Goal: Information Seeking & Learning: Understand process/instructions

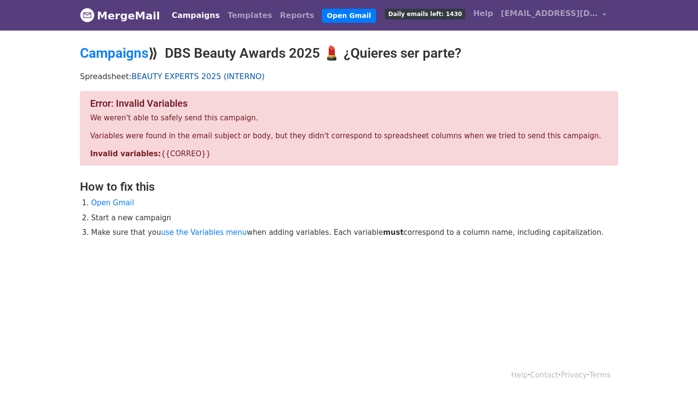
click at [192, 72] on link "BEAUTY EXPERTS 2025 (INTERNO)" at bounding box center [197, 76] width 133 height 9
click at [214, 45] on h2 "Campaigns ⟫ DBS Beauty Awards 2025 💄 ¿Quieres ser parte?" at bounding box center [349, 53] width 538 height 16
click at [168, 13] on link "Campaigns" at bounding box center [196, 15] width 56 height 19
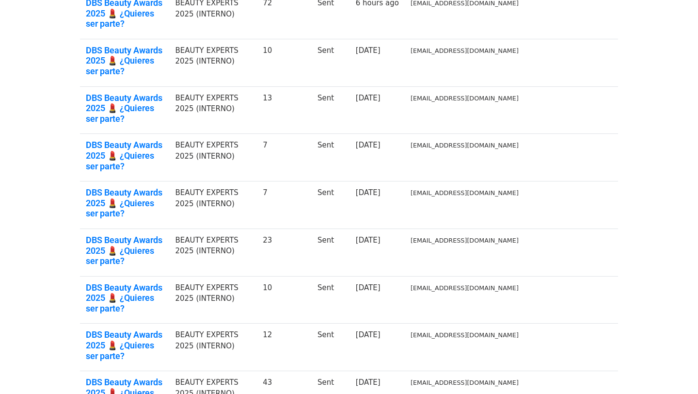
scroll to position [224, 0]
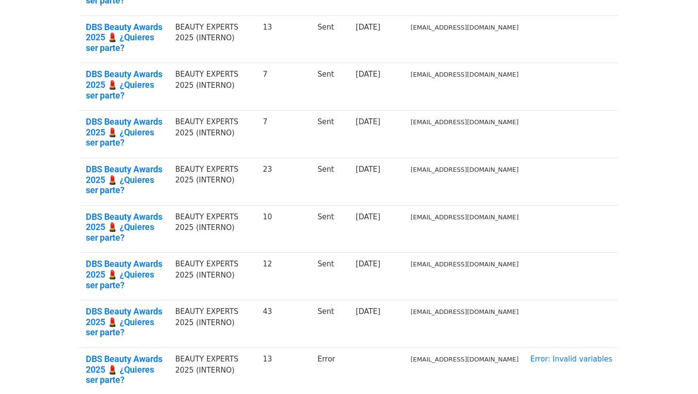
click at [312, 348] on td "13" at bounding box center [284, 371] width 55 height 47
click at [122, 348] on td "DBS Beauty Awards 2025 💄 ¿Quieres ser parte?" at bounding box center [124, 371] width 89 height 47
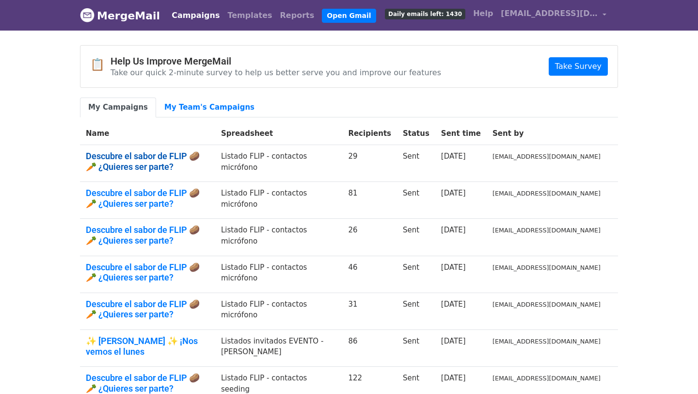
scroll to position [174, 0]
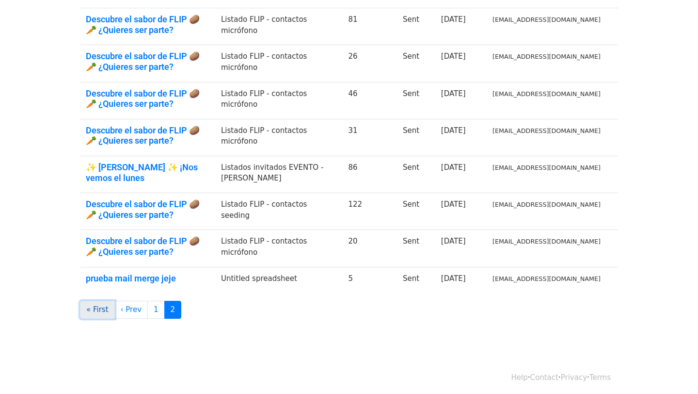
click at [102, 311] on link "« First" at bounding box center [97, 310] width 35 height 18
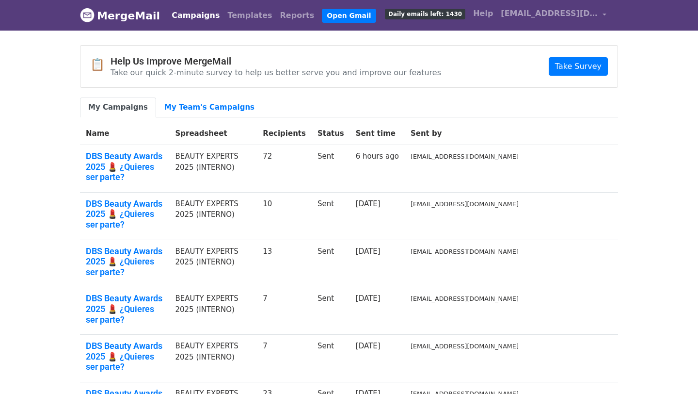
scroll to position [224, 0]
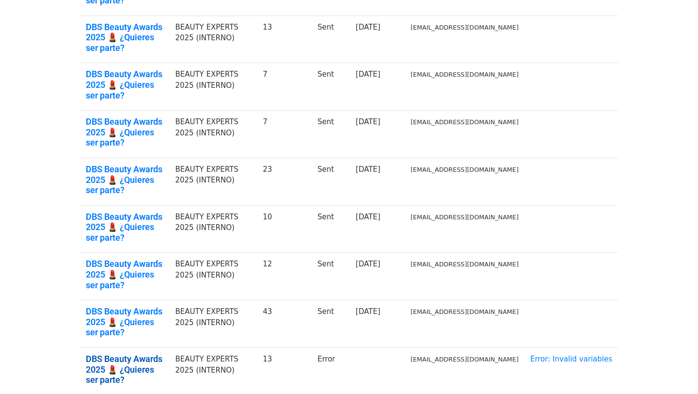
click at [107, 353] on link "DBS Beauty Awards 2025 💄 ¿Quieres ser parte?" at bounding box center [125, 369] width 78 height 32
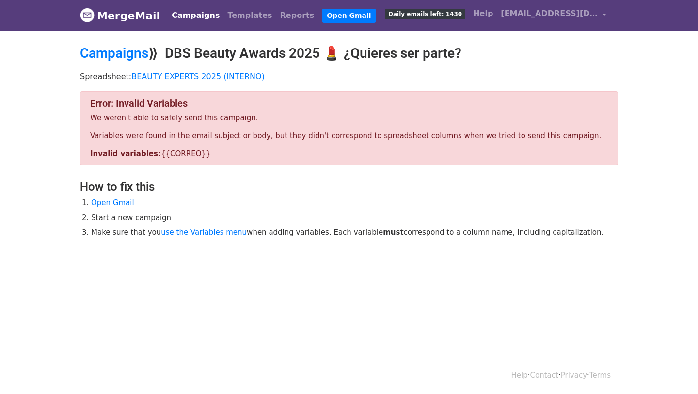
scroll to position [1, 0]
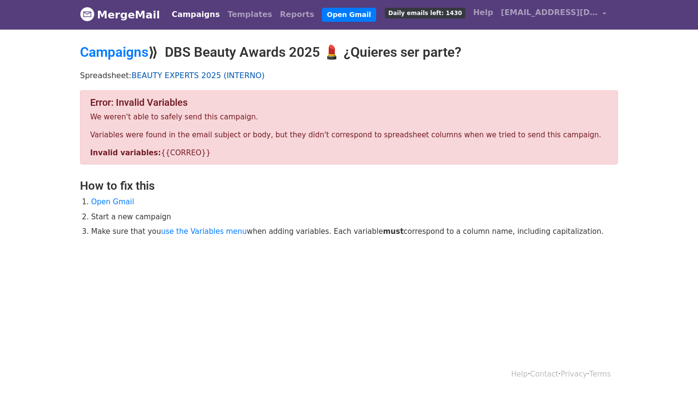
click at [192, 71] on link "BEAUTY EXPERTS 2025 (INTERNO)" at bounding box center [197, 75] width 133 height 9
click at [178, 15] on link "Campaigns" at bounding box center [196, 14] width 56 height 19
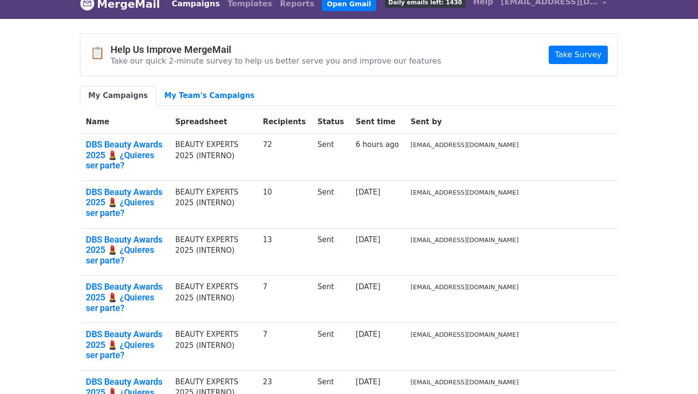
scroll to position [14, 0]
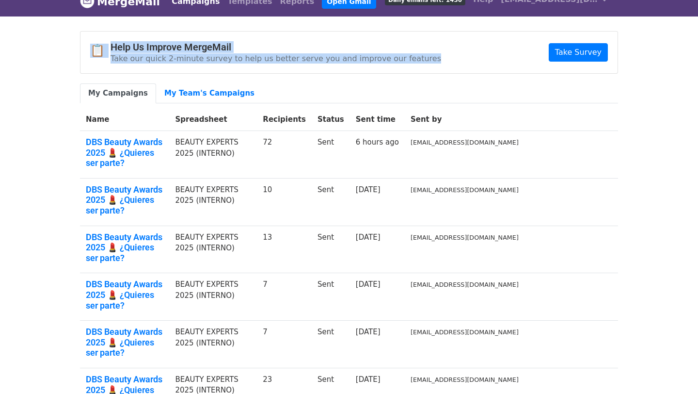
drag, startPoint x: 416, startPoint y: 54, endPoint x: 78, endPoint y: 46, distance: 338.5
click at [78, 46] on div "📋 Help Us Improve MergeMail Take our quick 2-minute survey to help us better se…" at bounding box center [349, 330] width 553 height 599
copy div "📋 Help Us Improve MergeMail Take our quick 2-minute survey to help us better se…"
click at [626, 219] on body "MergeMail Campaigns Templates Reports Open Gmail Daily emails left: 1430 Help c…" at bounding box center [349, 327] width 698 height 683
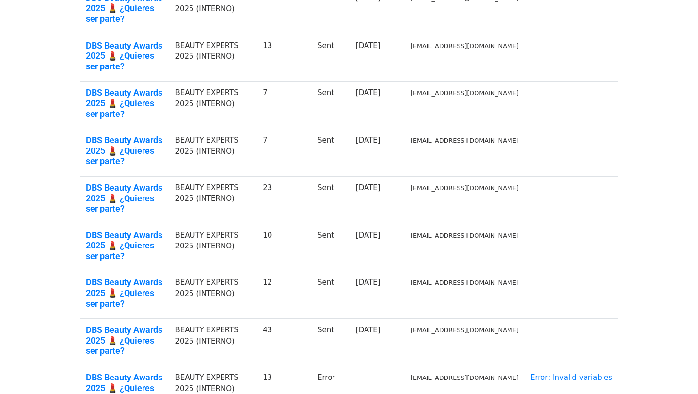
scroll to position [205, 0]
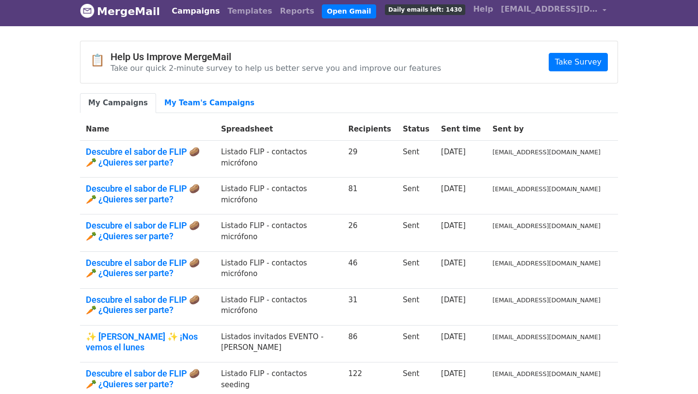
scroll to position [174, 0]
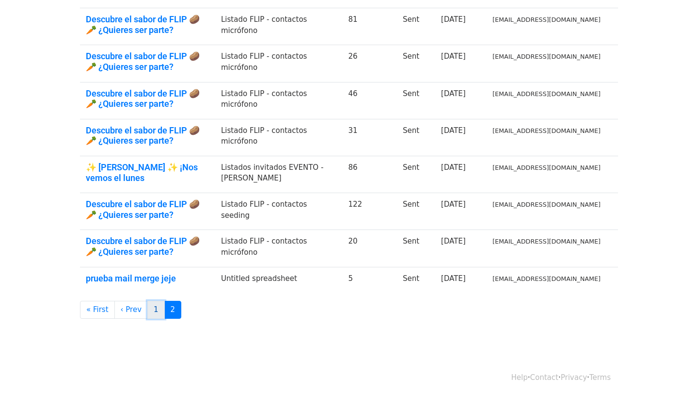
click at [150, 307] on link "1" at bounding box center [155, 310] width 17 height 18
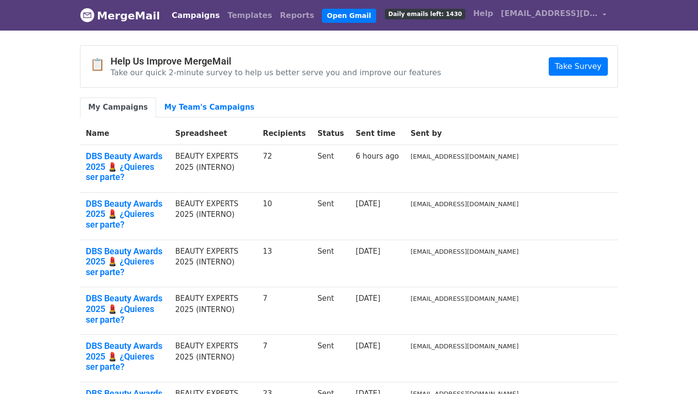
scroll to position [224, 0]
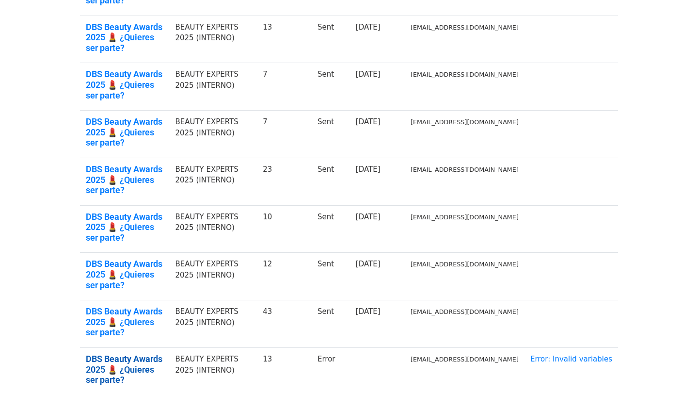
click at [160, 353] on link "DBS Beauty Awards 2025 💄 ¿Quieres ser parte?" at bounding box center [125, 369] width 78 height 32
click at [585, 354] on link "Error: Invalid variables" at bounding box center [571, 358] width 82 height 9
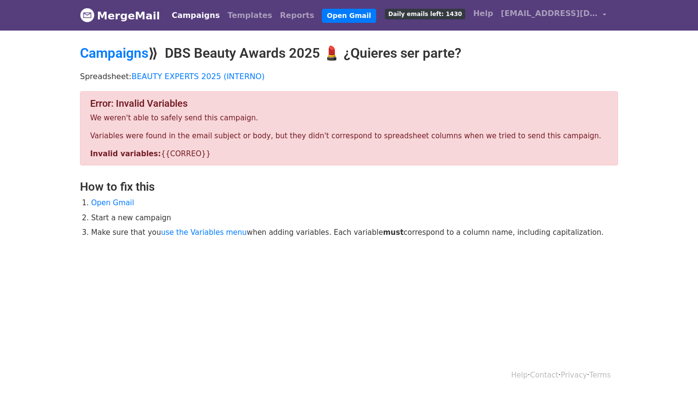
scroll to position [1, 0]
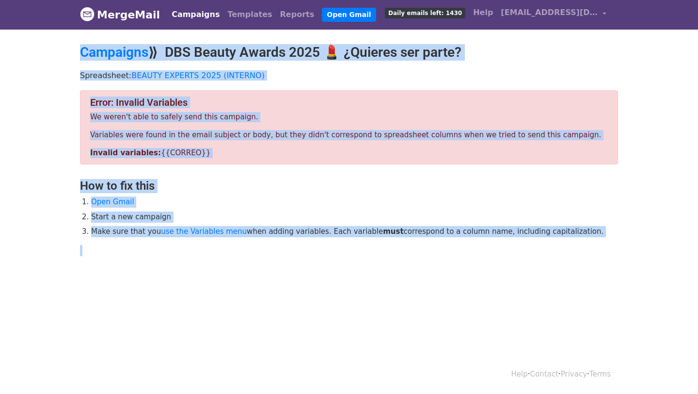
drag, startPoint x: 550, startPoint y: 292, endPoint x: 56, endPoint y: 32, distance: 558.5
click at [56, 32] on body "MergeMail Campaigns Templates Reports Open Gmail Daily emails left: 1430 Help […" at bounding box center [349, 152] width 698 height 306
copy main "Campaigns ⟫ DBS Beauty Awards 2025 💄 ¿Quieres ser parte? Spreadsheet: BEAUTY EX…"
click at [338, 247] on div "Error: Invalid Variables We weren't able to safely send this campaign. Variable…" at bounding box center [349, 178] width 553 height 176
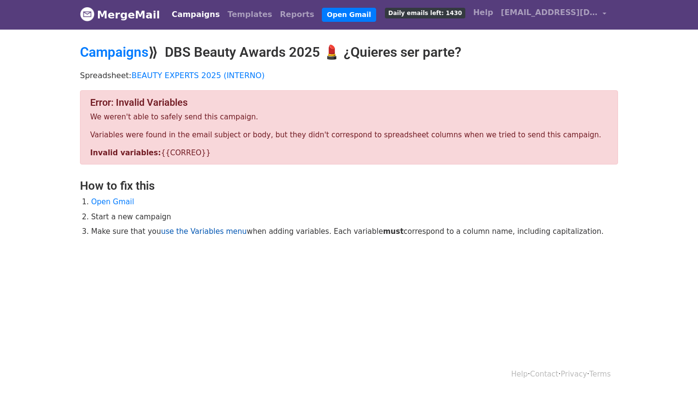
click at [210, 231] on link "use the Variables menu" at bounding box center [204, 231] width 86 height 9
